Goal: Information Seeking & Learning: Learn about a topic

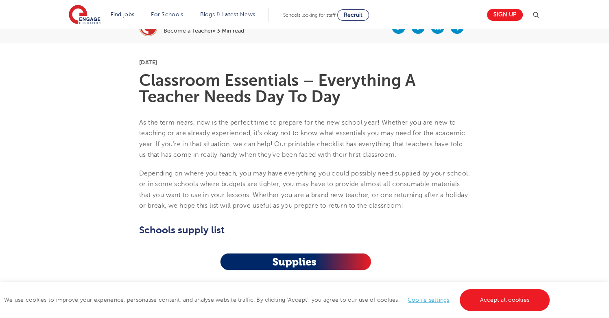
scroll to position [191, 0]
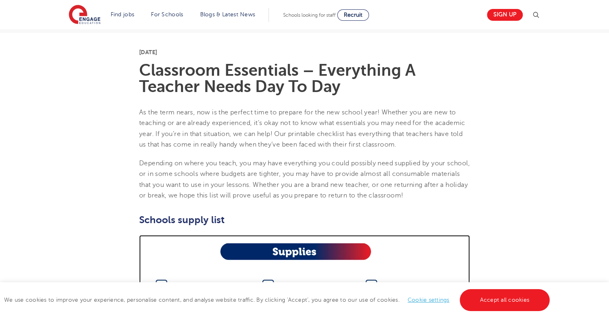
click at [318, 247] on img at bounding box center [304, 317] width 331 height 165
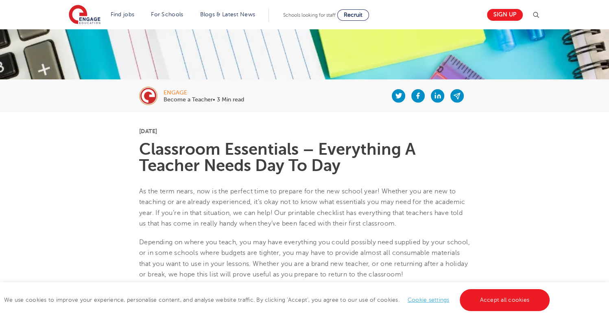
scroll to position [111, 0]
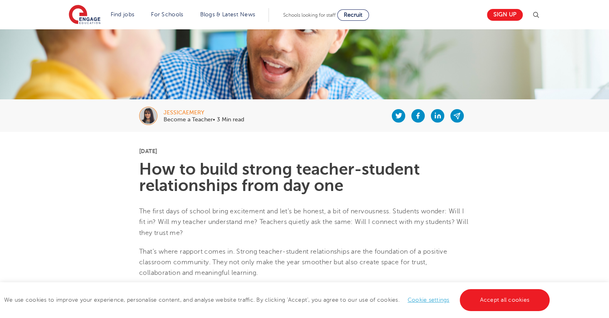
scroll to position [93, 0]
